Goal: Task Accomplishment & Management: Use online tool/utility

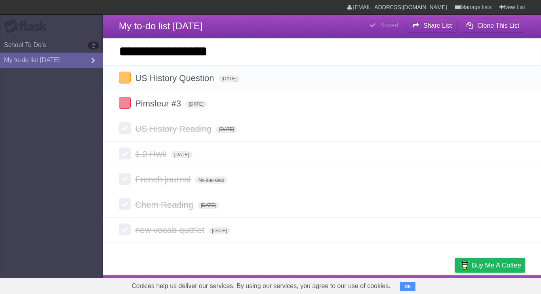
type input "**********"
click input "*********" at bounding box center [0, 0] width 0 height 0
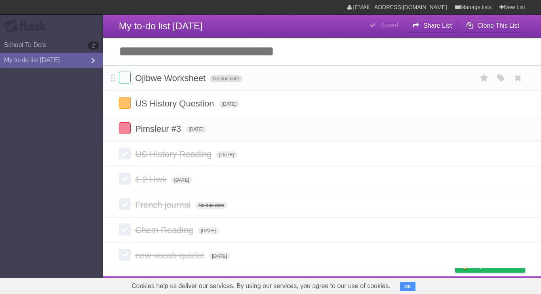
click at [220, 81] on span "No due date" at bounding box center [226, 78] width 32 height 7
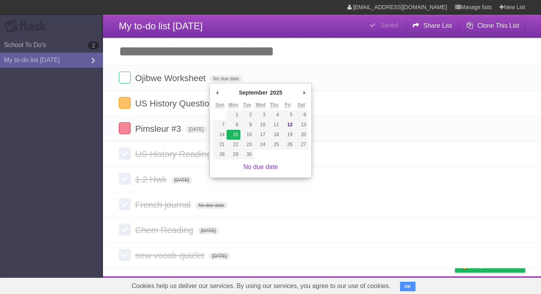
type span "[DATE]"
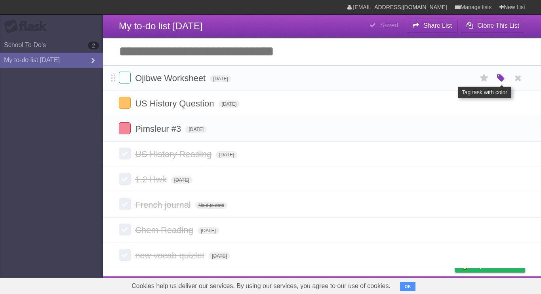
click at [500, 83] on icon "button" at bounding box center [501, 78] width 11 height 10
click at [421, 79] on label "Red" at bounding box center [424, 78] width 9 height 9
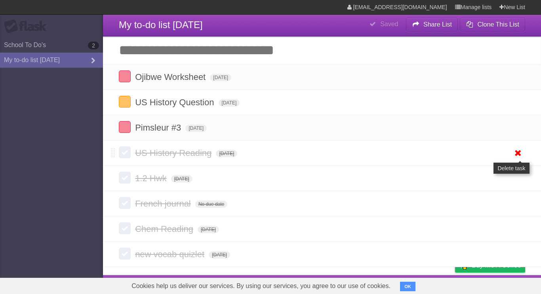
click at [515, 149] on icon at bounding box center [518, 153] width 11 height 13
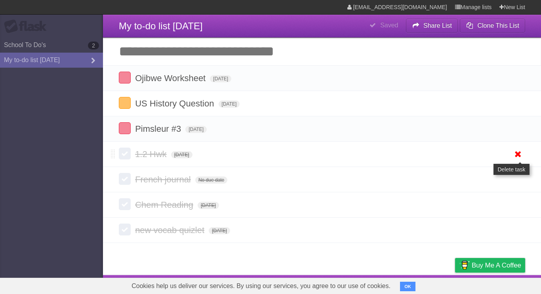
scroll to position [0, 0]
click at [517, 155] on icon at bounding box center [518, 154] width 11 height 13
click at [515, 160] on icon at bounding box center [518, 154] width 11 height 13
click at [518, 160] on icon at bounding box center [518, 154] width 11 height 13
click at [517, 173] on icon at bounding box center [518, 179] width 11 height 13
